Goal: Task Accomplishment & Management: Use online tool/utility

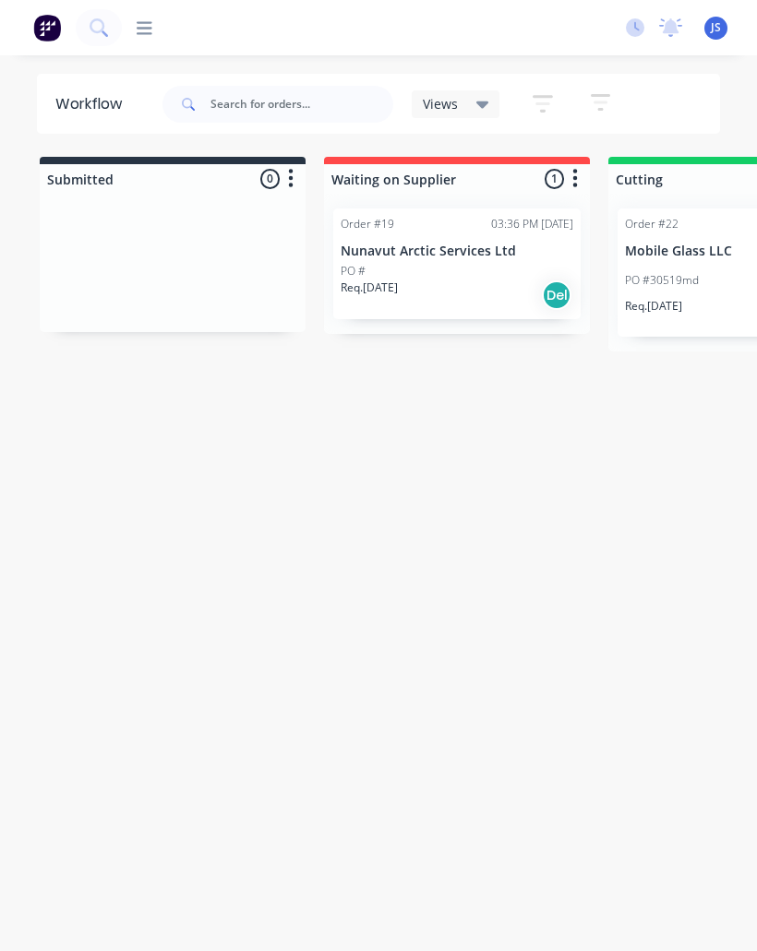
click at [686, 268] on div "PO #30519md JS KT + 1" at bounding box center [741, 280] width 233 height 35
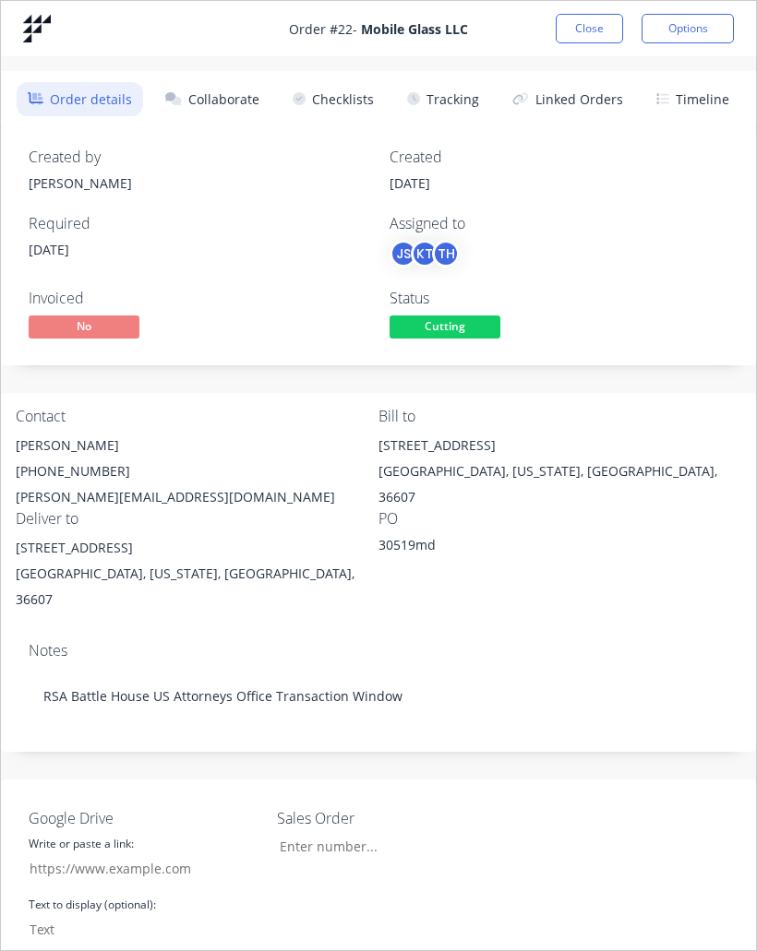
type input "25.006"
click at [463, 103] on button "Tracking" at bounding box center [443, 99] width 94 height 34
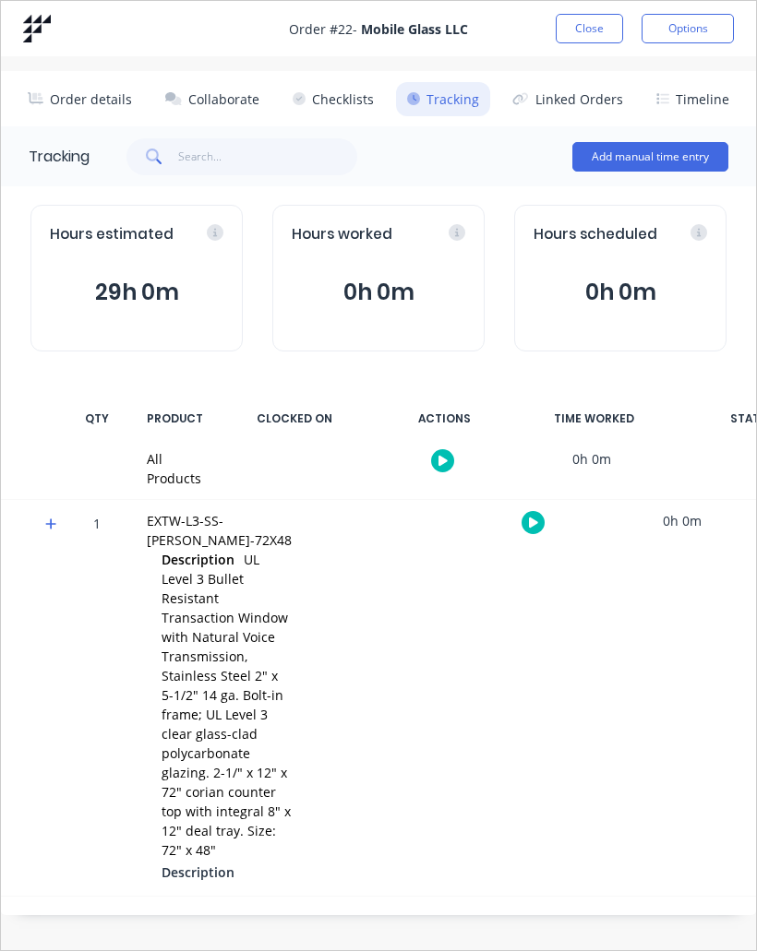
click at [521, 520] on button "button" at bounding box center [532, 522] width 23 height 23
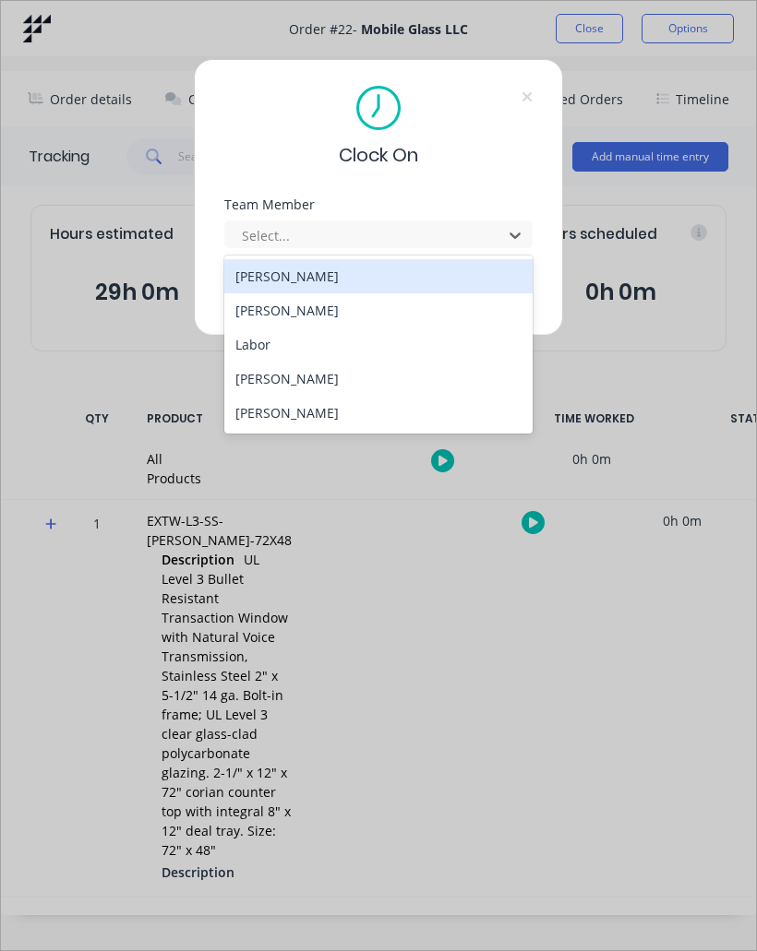
click at [330, 279] on div "[PERSON_NAME]" at bounding box center [378, 276] width 308 height 34
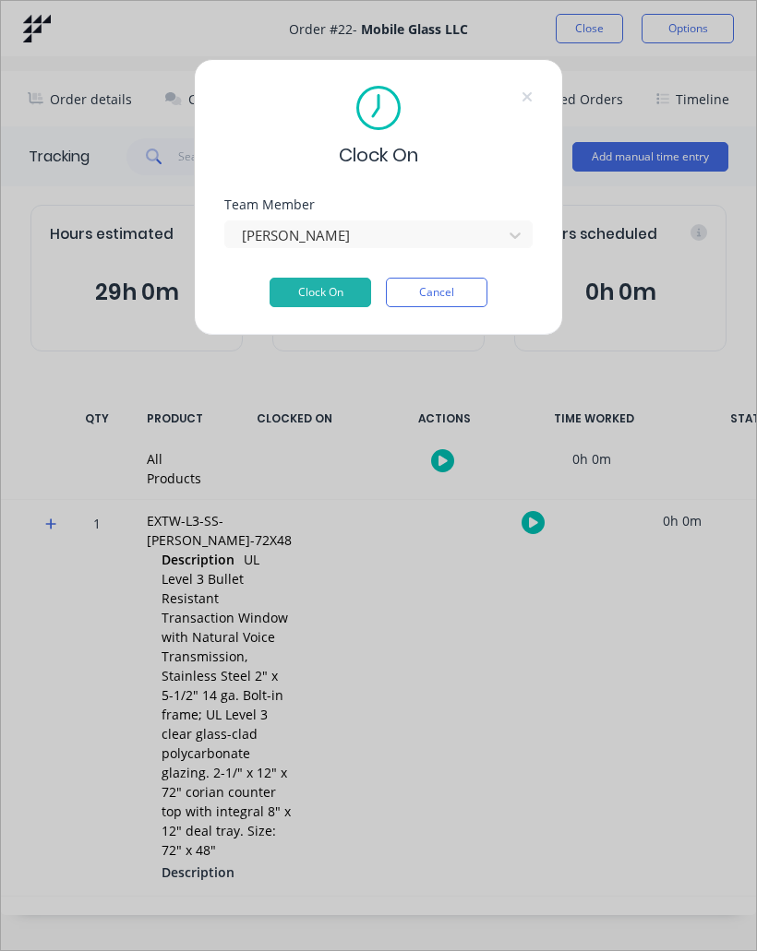
click at [344, 291] on button "Clock On" at bounding box center [319, 293] width 101 height 30
click at [449, 297] on button "Cancel" at bounding box center [436, 293] width 101 height 30
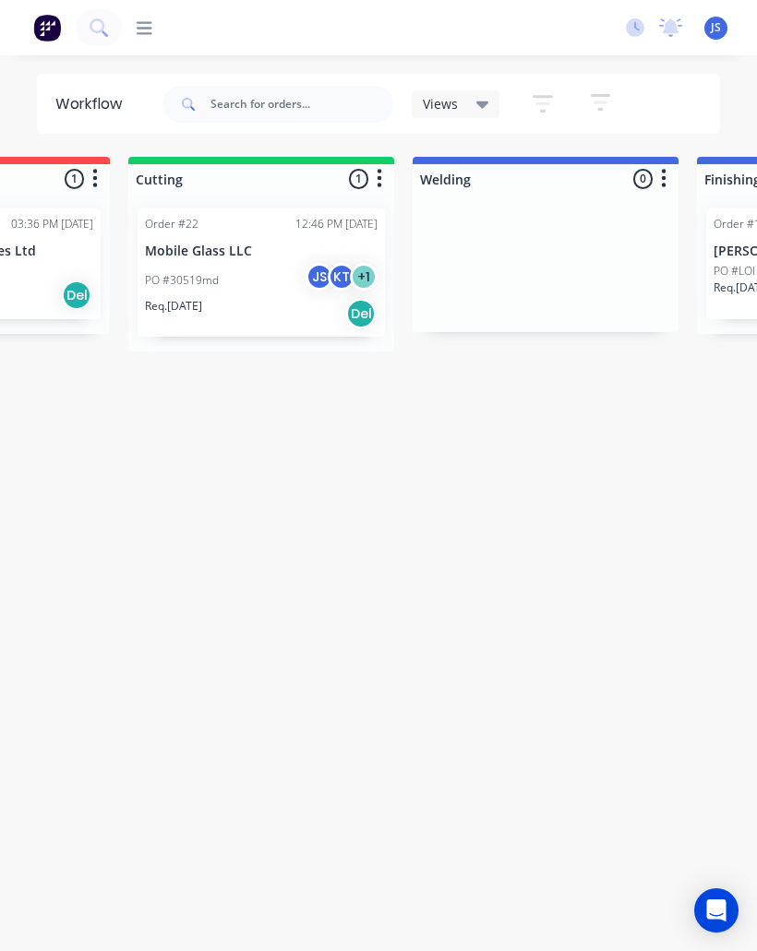
scroll to position [0, 482]
click at [248, 278] on div "PO #30519md JS KT + 1" at bounding box center [259, 280] width 233 height 35
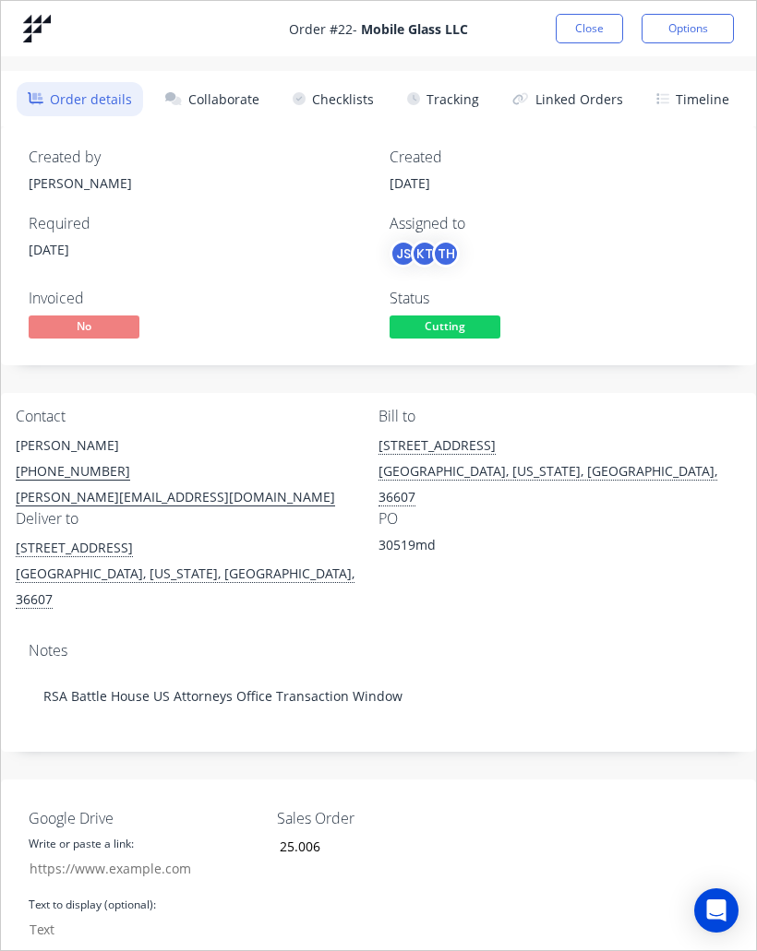
click at [236, 102] on button "Collaborate" at bounding box center [212, 99] width 116 height 34
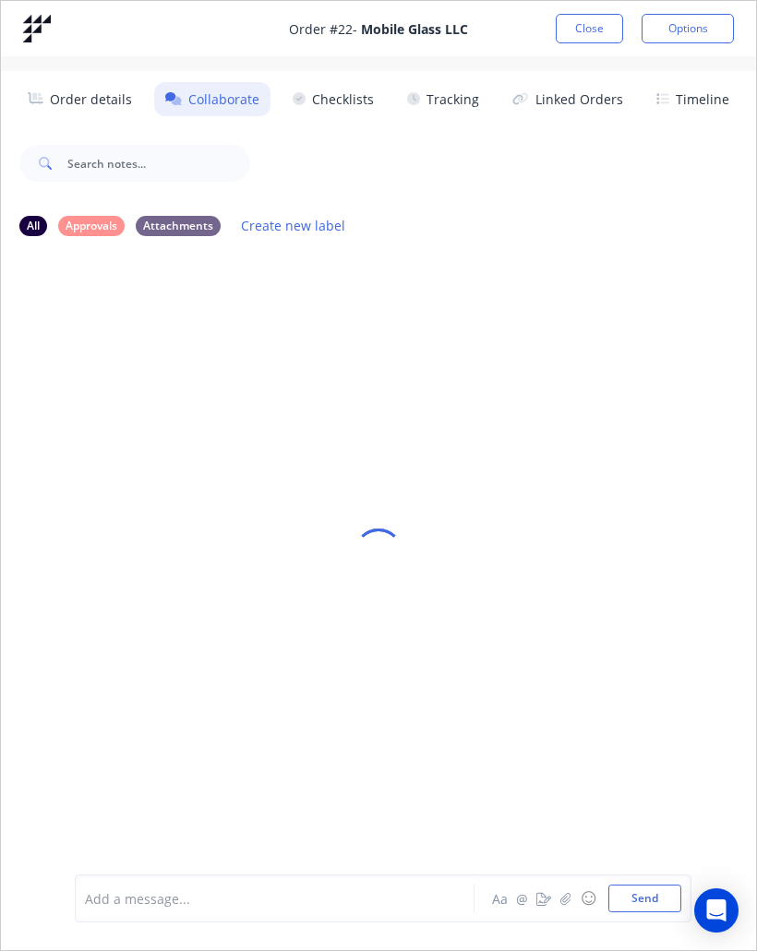
click at [449, 110] on button "Tracking" at bounding box center [443, 99] width 94 height 34
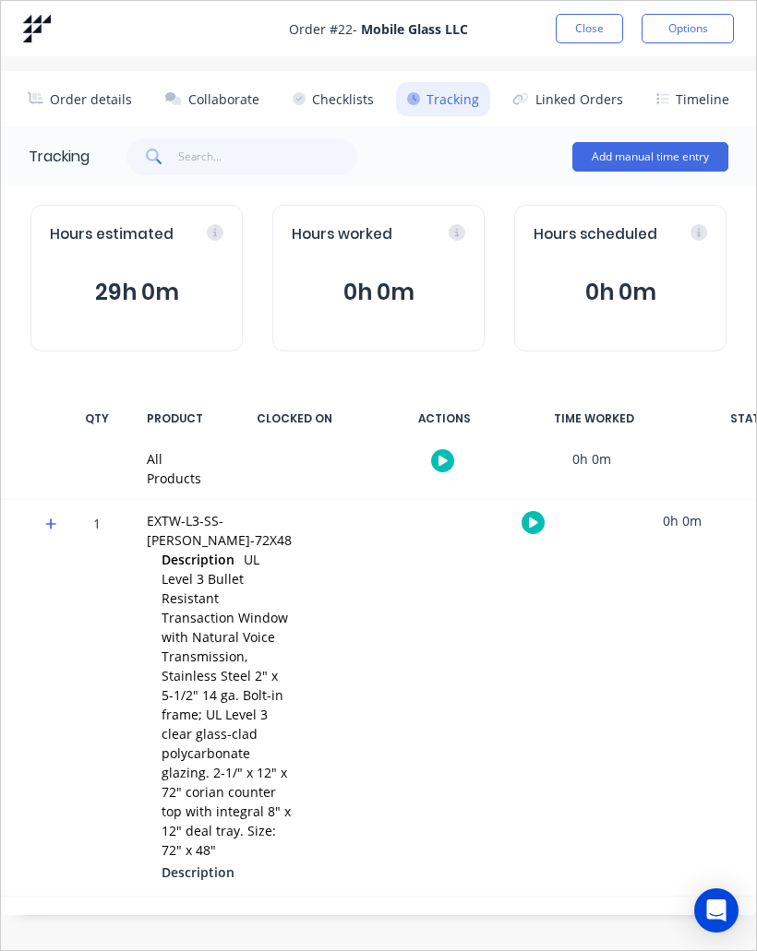
click at [589, 30] on button "Close" at bounding box center [588, 29] width 67 height 30
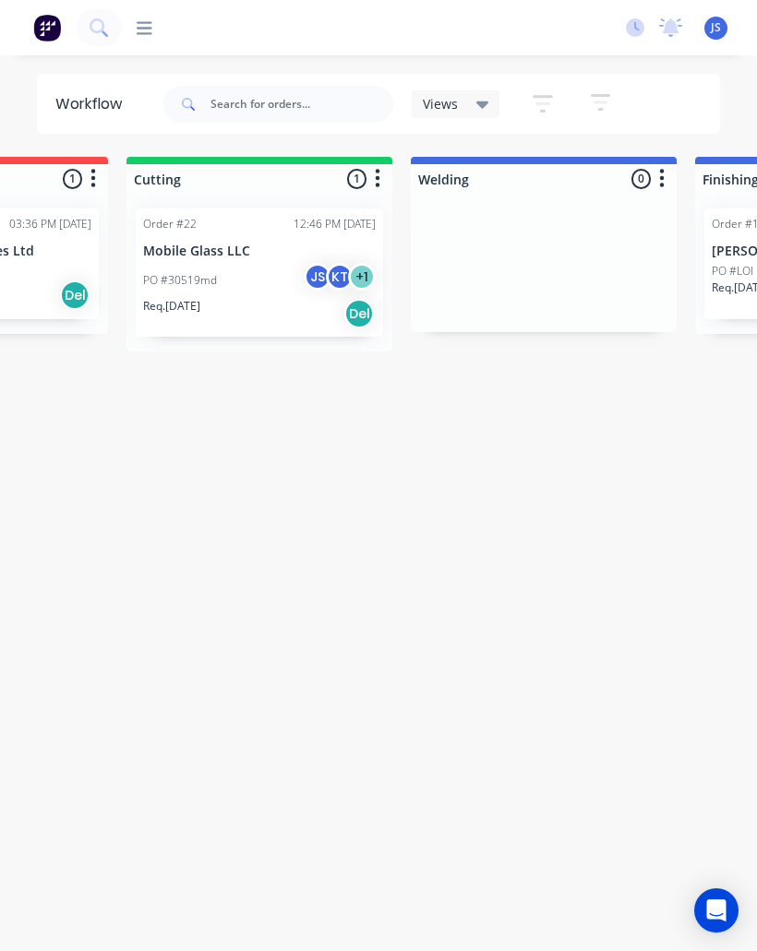
click at [277, 267] on div "PO #30519md JS KT + 1" at bounding box center [259, 280] width 233 height 35
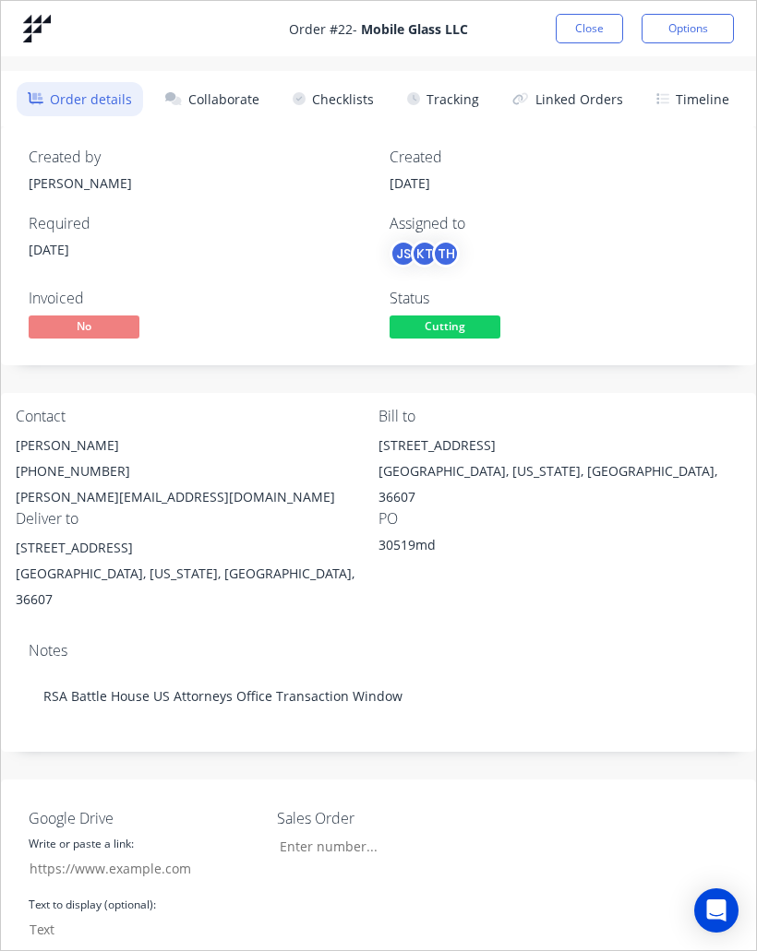
type input "25.006"
click at [475, 323] on span "Cutting" at bounding box center [444, 327] width 111 height 23
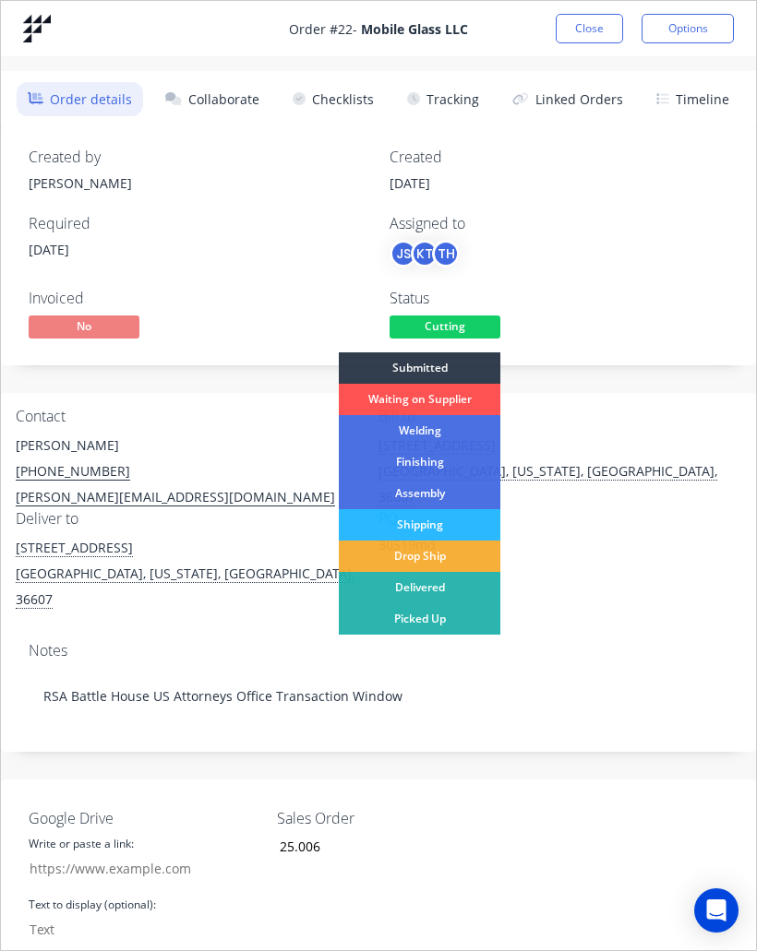
click at [456, 431] on div "Welding" at bounding box center [419, 430] width 161 height 31
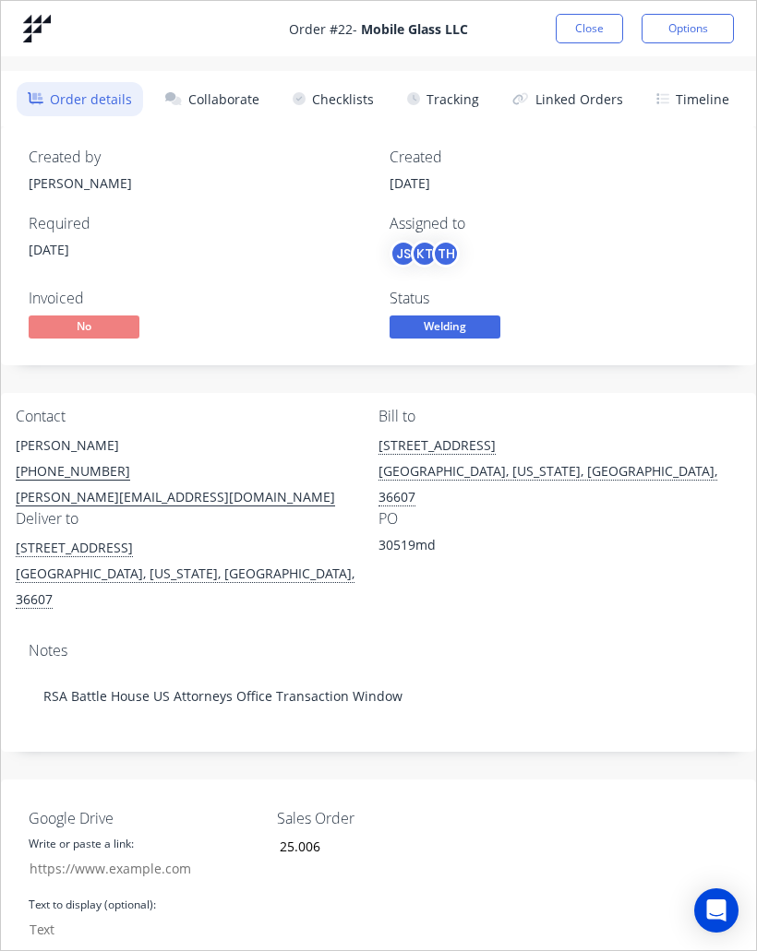
scroll to position [0, 0]
click at [585, 30] on button "Close" at bounding box center [588, 29] width 67 height 30
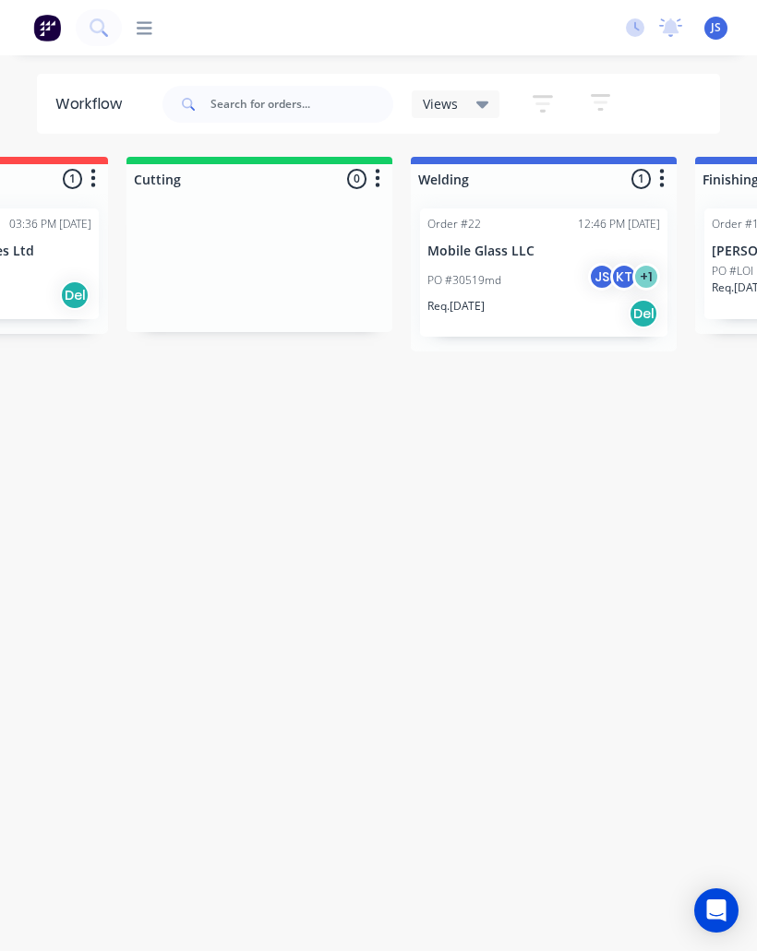
click at [313, 250] on div at bounding box center [259, 263] width 266 height 138
click at [545, 233] on div "Order #22 12:46 PM 07/10/25 Mobile Glass LLC PO #30519md JS KT + 1 Req. 24/10/2…" at bounding box center [543, 273] width 247 height 128
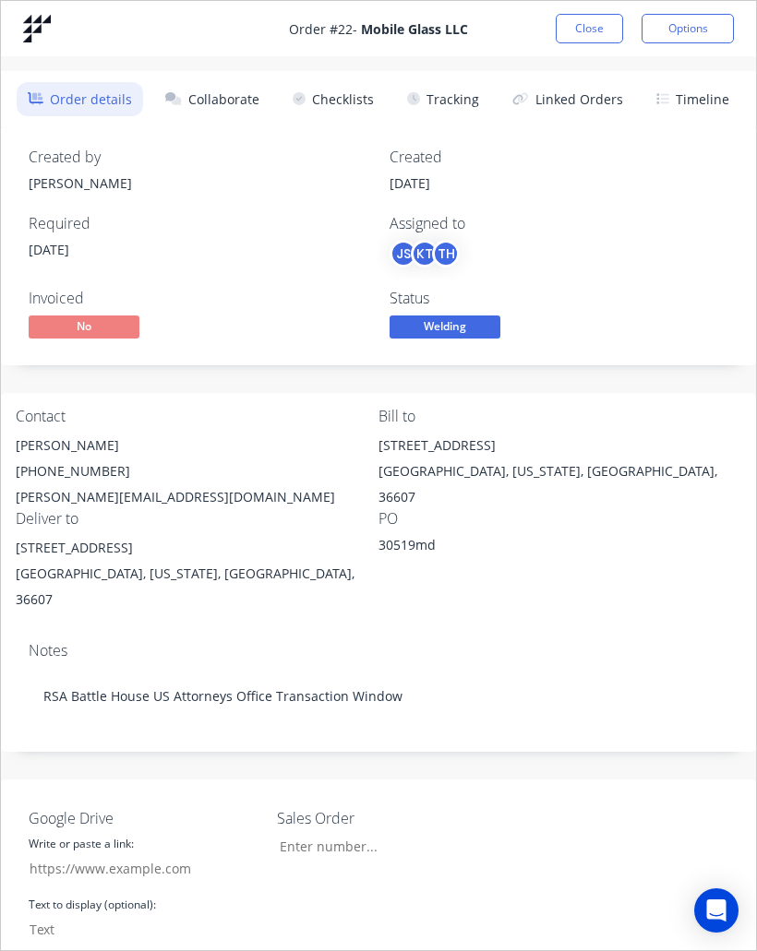
type input "25.006"
click at [444, 252] on div "TH" at bounding box center [446, 254] width 28 height 28
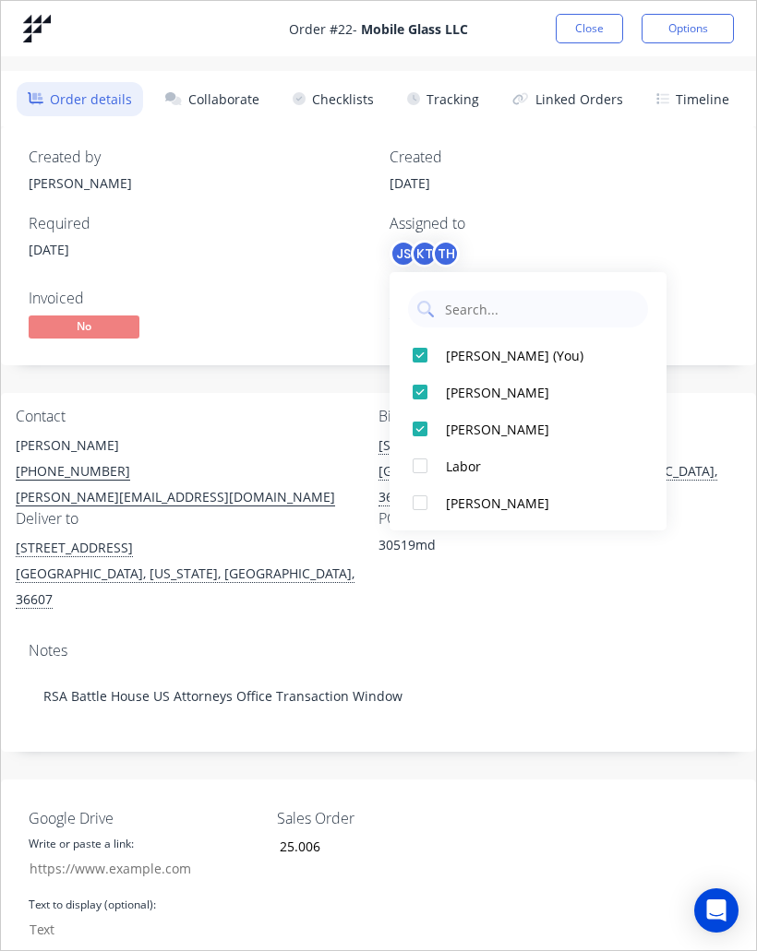
click at [471, 426] on div "Travis Hill" at bounding box center [538, 429] width 185 height 19
click at [584, 37] on button "Close" at bounding box center [588, 29] width 67 height 30
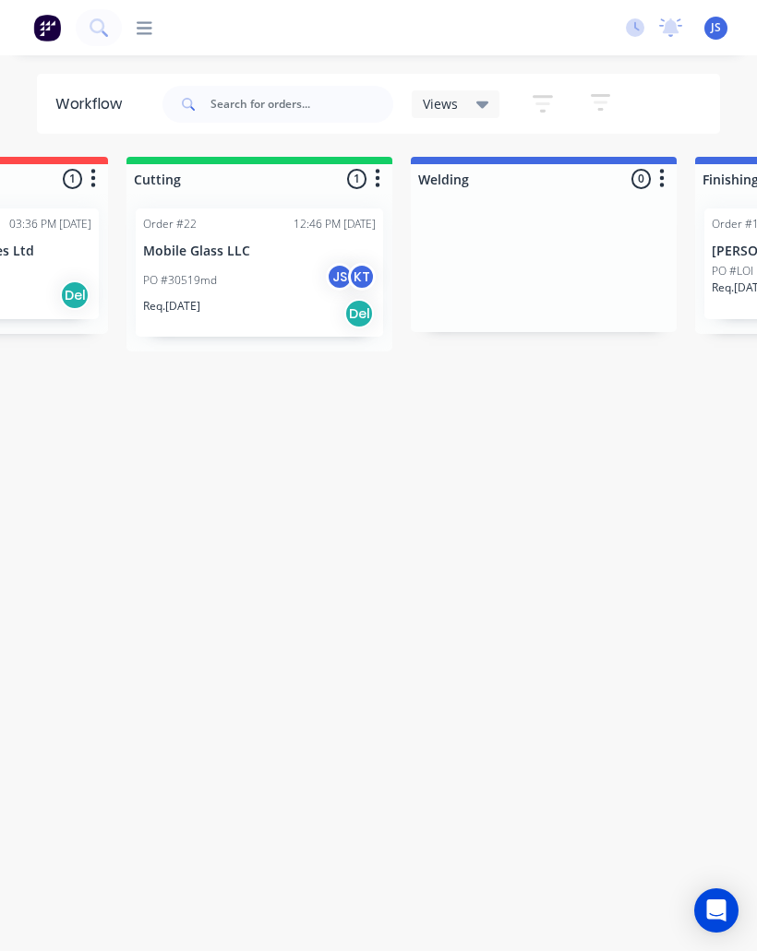
click at [254, 280] on div "PO #30519md JS KT" at bounding box center [259, 280] width 233 height 35
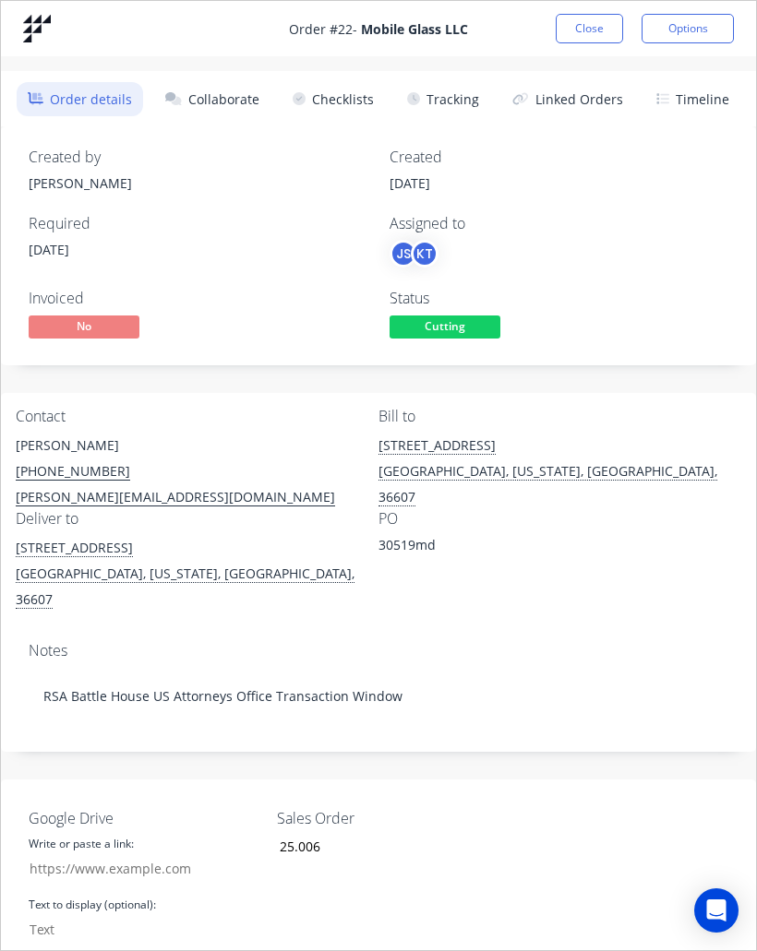
click at [591, 30] on button "Close" at bounding box center [588, 29] width 67 height 30
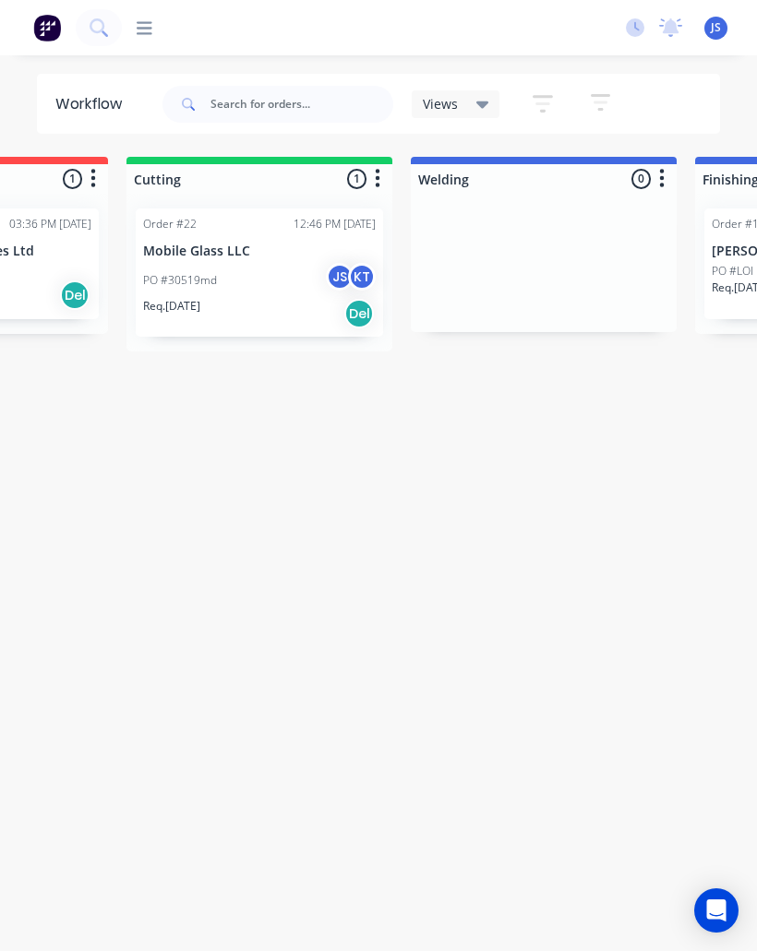
click at [522, 231] on div at bounding box center [544, 263] width 266 height 138
click at [567, 262] on div at bounding box center [544, 263] width 266 height 138
click at [538, 224] on div at bounding box center [544, 263] width 266 height 138
click at [516, 223] on div at bounding box center [544, 263] width 266 height 138
click at [252, 221] on div "Order #22 12:46 PM 07/10/25" at bounding box center [259, 224] width 233 height 17
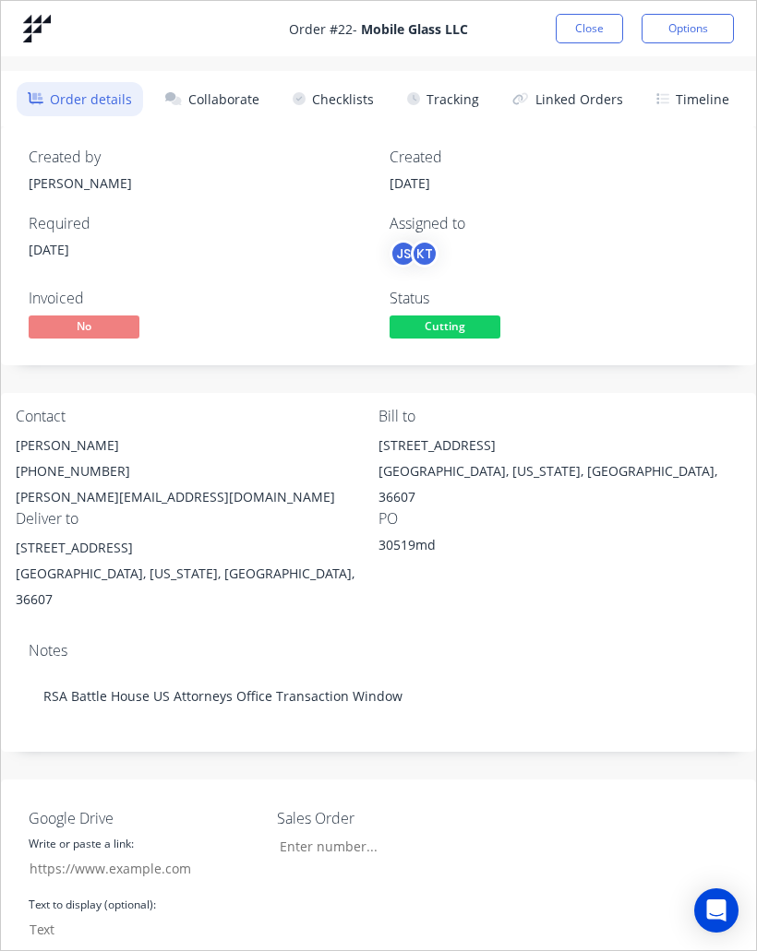
type input "25.006"
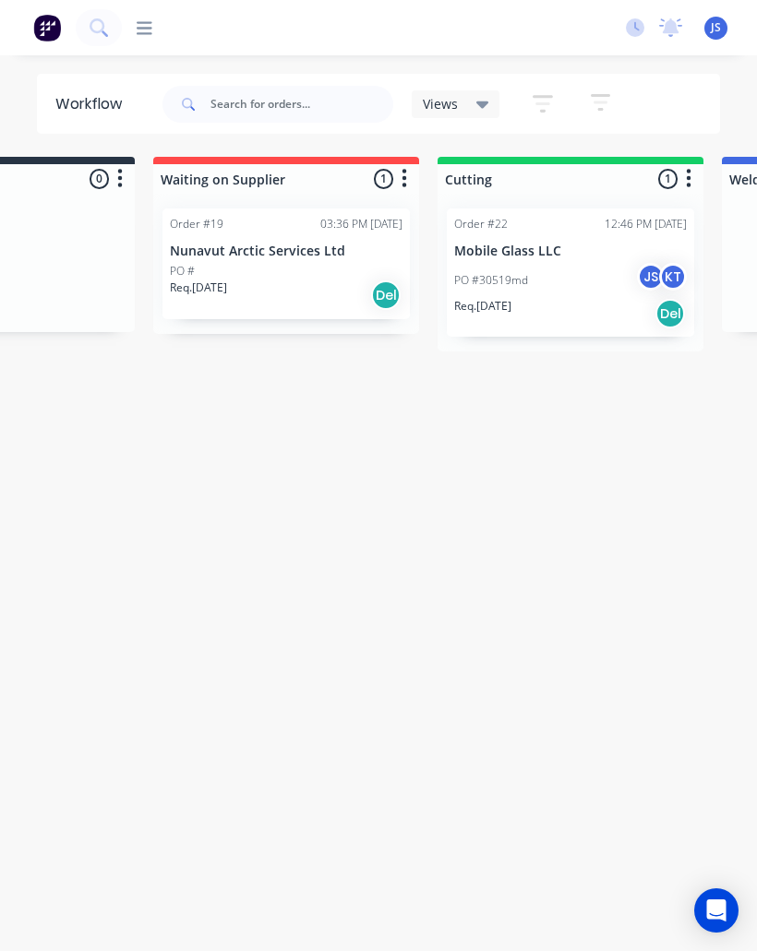
scroll to position [0, 169]
click at [569, 220] on div "Order #22 12:46 PM [DATE]" at bounding box center [572, 224] width 233 height 17
